Goal: Check status

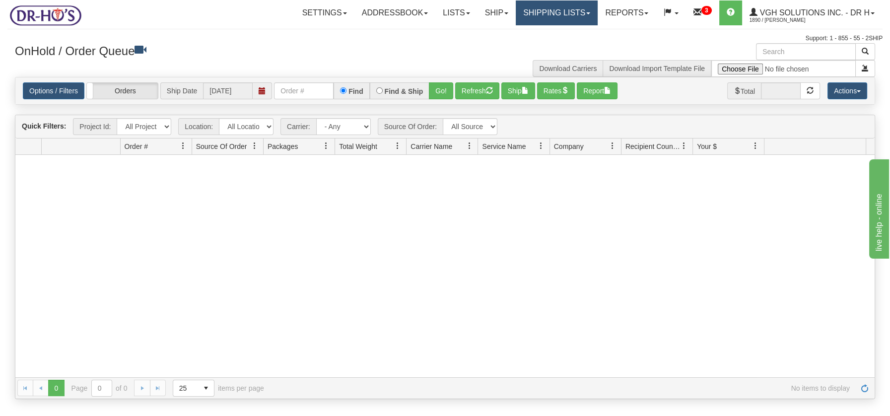
click at [534, 12] on link "Shipping lists" at bounding box center [556, 12] width 82 height 25
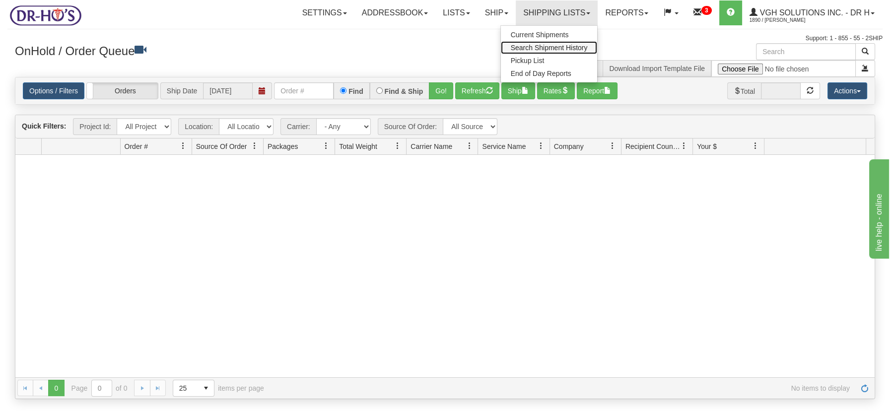
click at [530, 46] on span "Search Shipment History" at bounding box center [549, 48] width 77 height 8
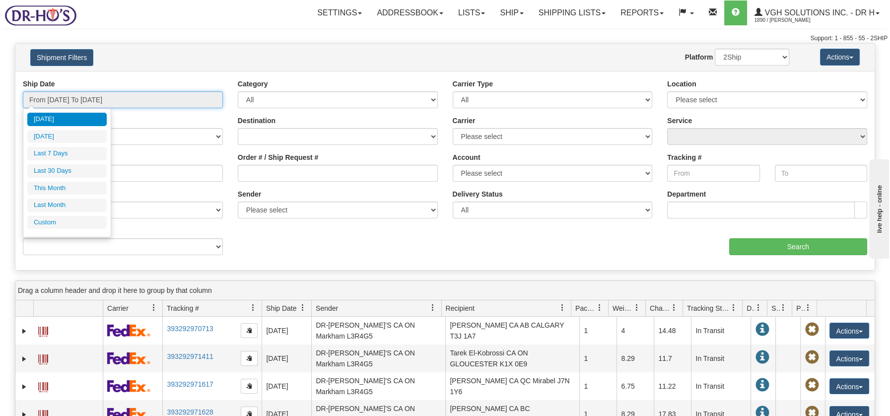
click at [183, 97] on input "From [DATE] To [DATE]" at bounding box center [123, 99] width 200 height 17
click at [61, 172] on li "Last 30 Days" at bounding box center [66, 170] width 79 height 13
type input "From [DATE] To [DATE]"
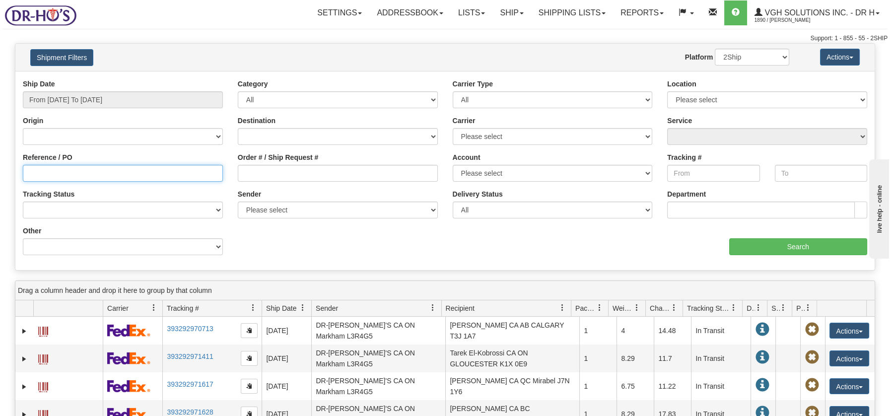
click at [64, 169] on input "Reference / PO" at bounding box center [123, 173] width 200 height 17
type input "1204782"
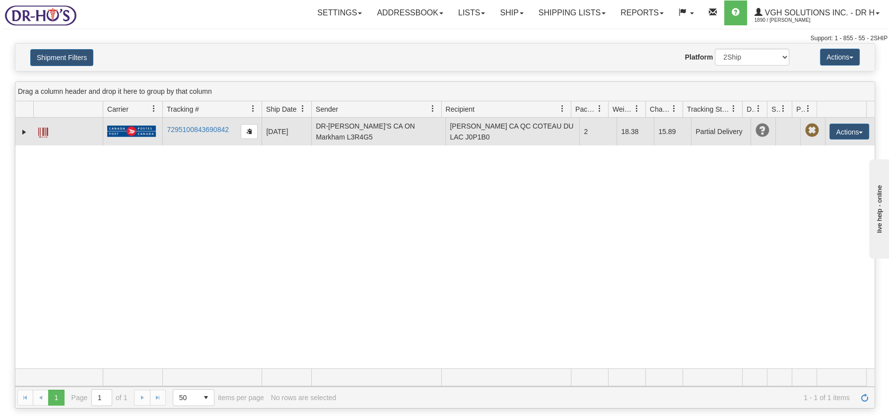
click at [48, 130] on span at bounding box center [43, 133] width 10 height 10
